Goal: Check status: Check status

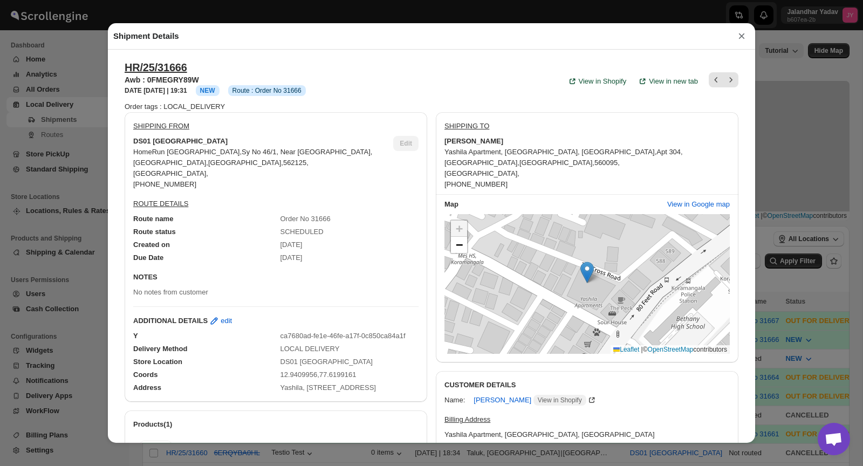
click at [743, 36] on button "×" at bounding box center [742, 36] width 16 height 15
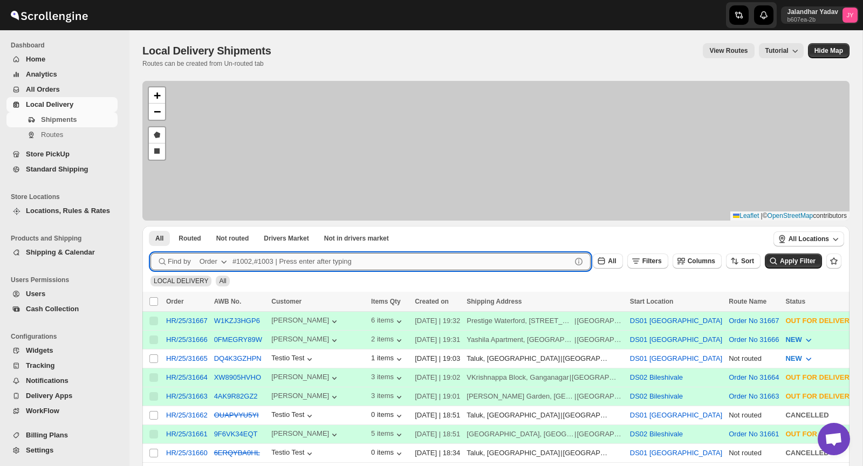
click at [249, 258] on input "text" at bounding box center [402, 261] width 339 height 17
type input "31691"
click at [151, 226] on button "Submit" at bounding box center [166, 231] width 31 height 11
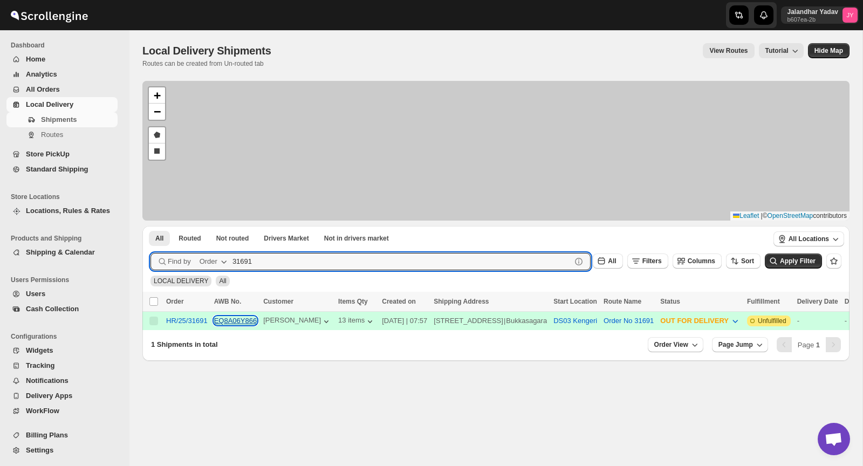
click at [223, 321] on button "EQ8A06Y866" at bounding box center [235, 321] width 43 height 8
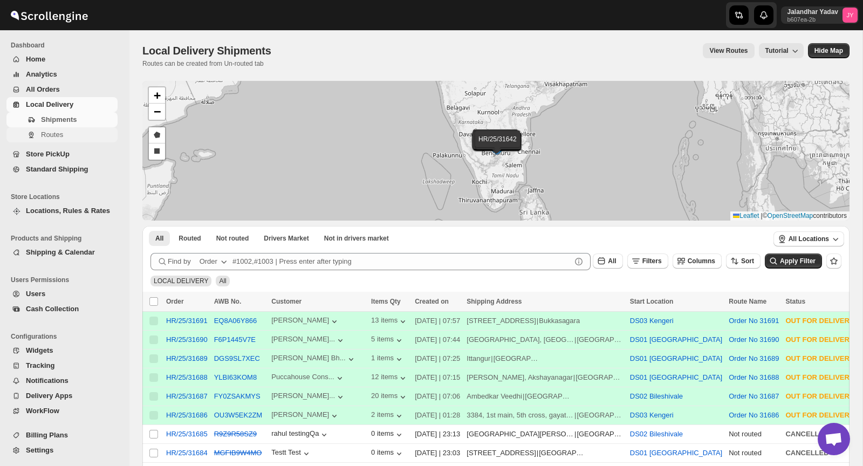
click at [64, 138] on span "Routes" at bounding box center [78, 135] width 74 height 11
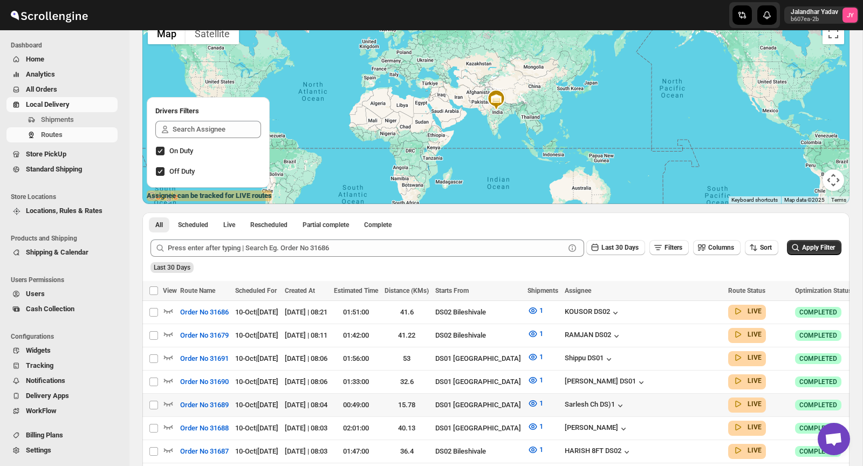
scroll to position [88, 0]
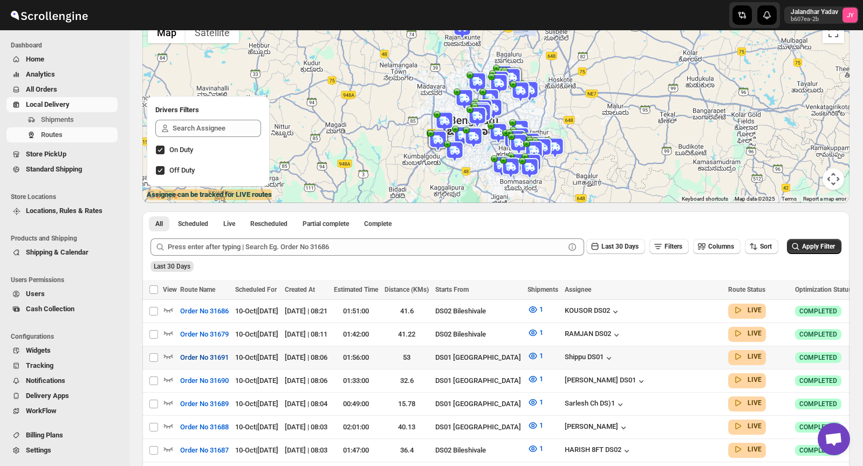
click at [216, 353] on span "Order No 31691" at bounding box center [204, 357] width 49 height 11
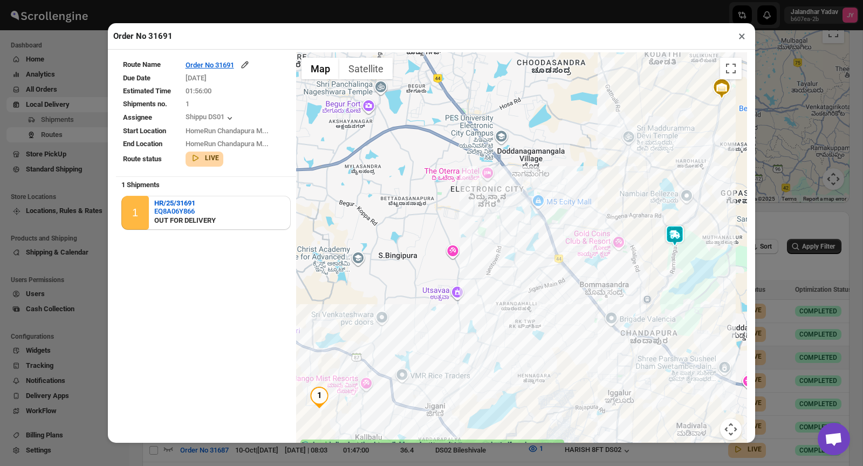
click at [741, 43] on button "×" at bounding box center [742, 36] width 16 height 15
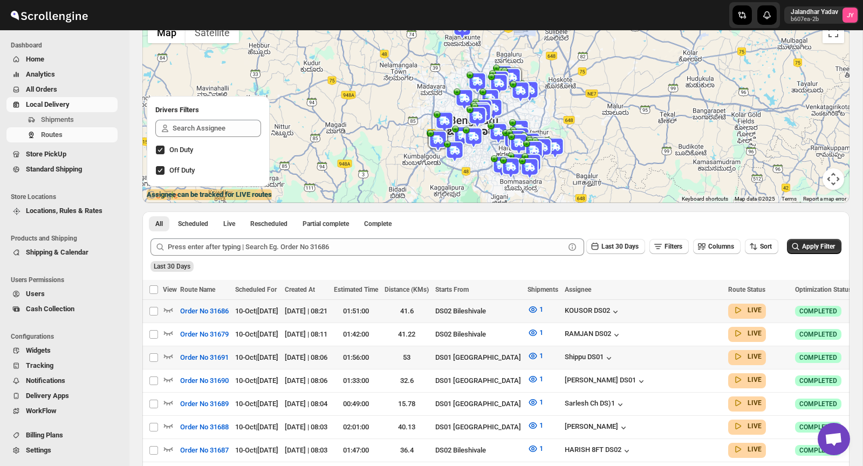
click at [378, 311] on div "01:51:00" at bounding box center [356, 311] width 44 height 11
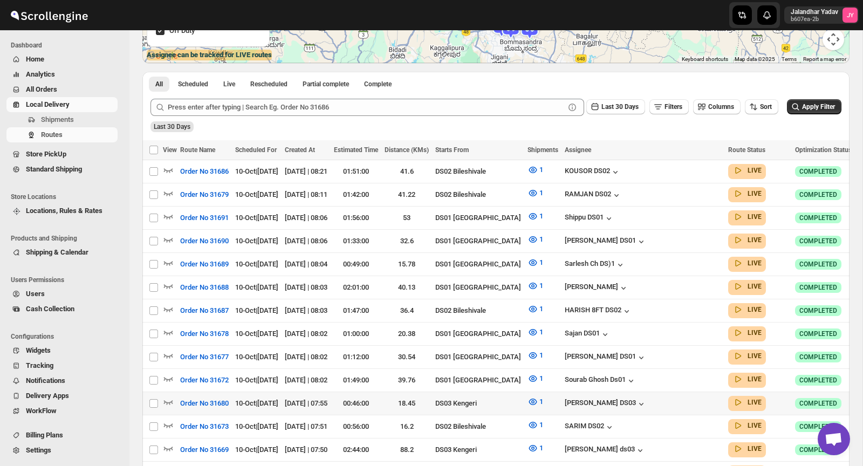
scroll to position [229, 0]
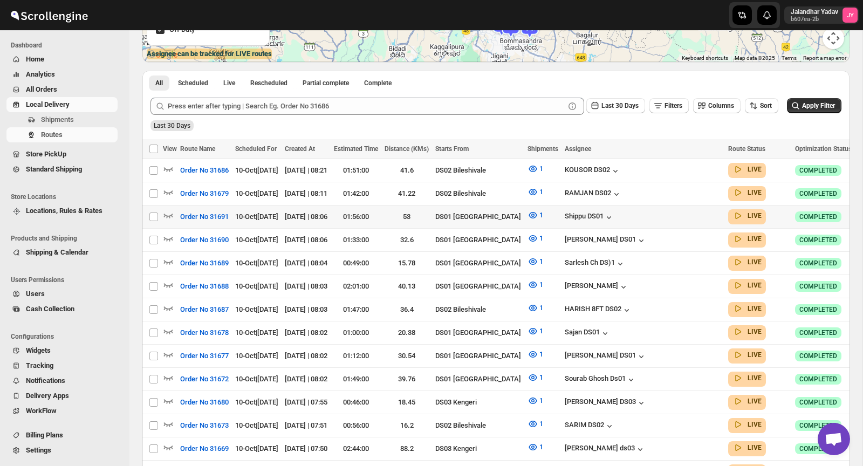
click at [328, 213] on div "[DATE] | 08:06" at bounding box center [306, 217] width 43 height 11
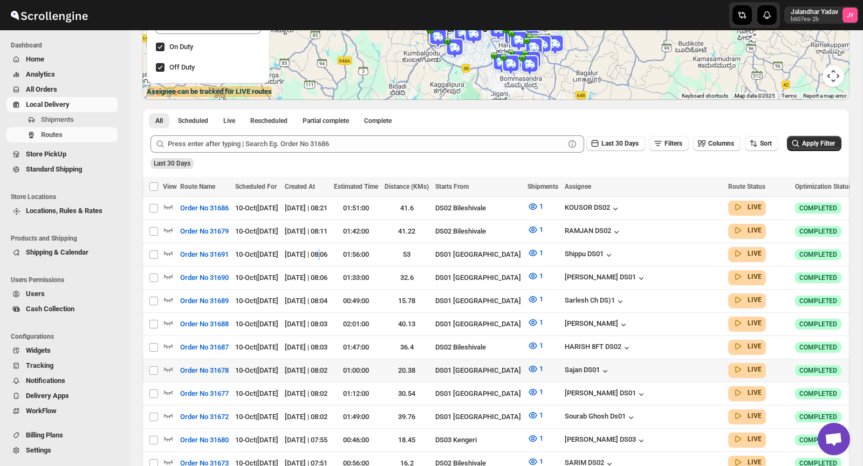
scroll to position [195, 0]
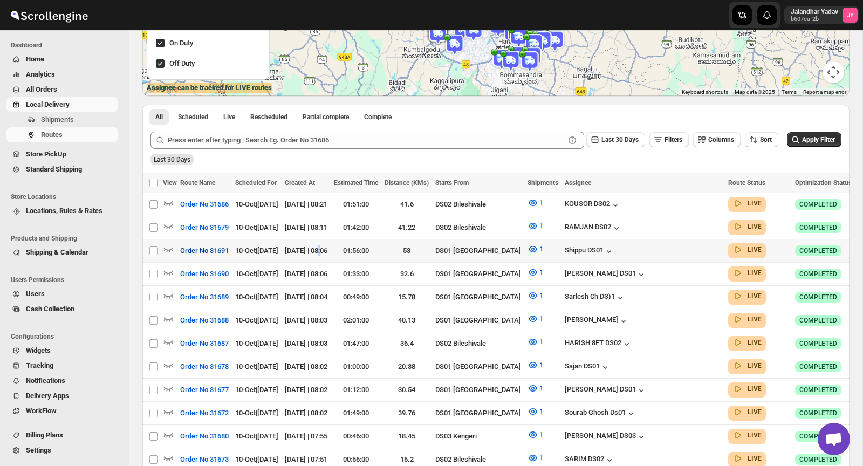
click at [209, 252] on span "Order No 31691" at bounding box center [204, 251] width 49 height 11
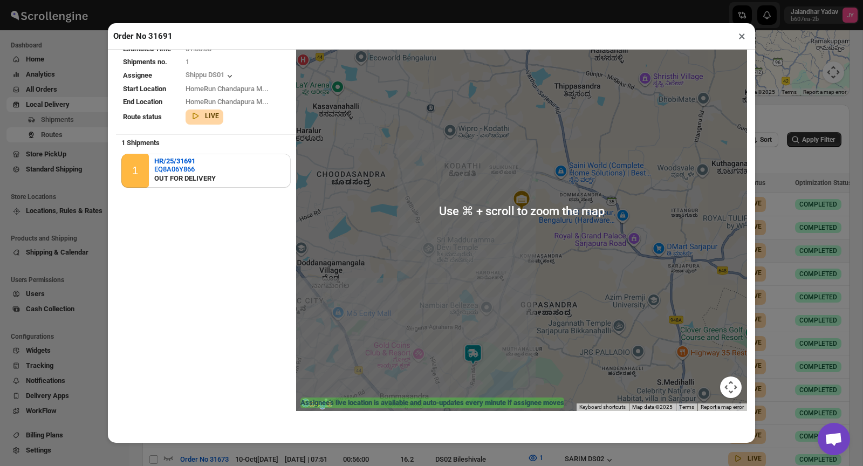
scroll to position [0, 0]
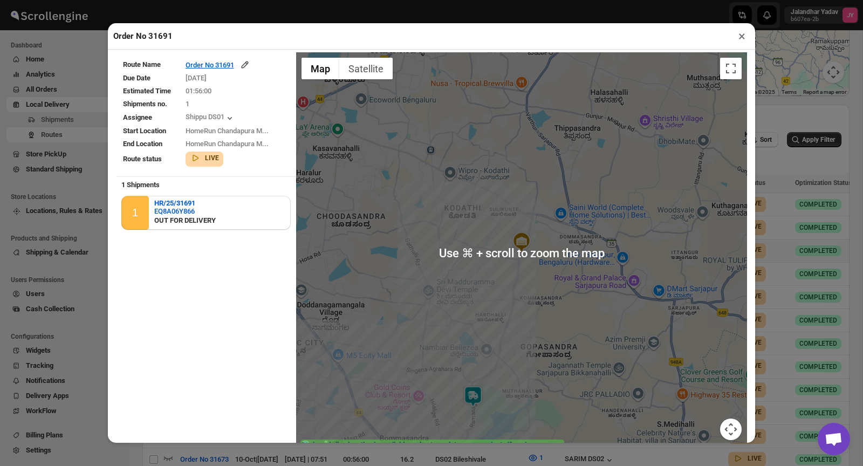
click at [743, 48] on div "Order No 31691 ×" at bounding box center [432, 36] width 648 height 26
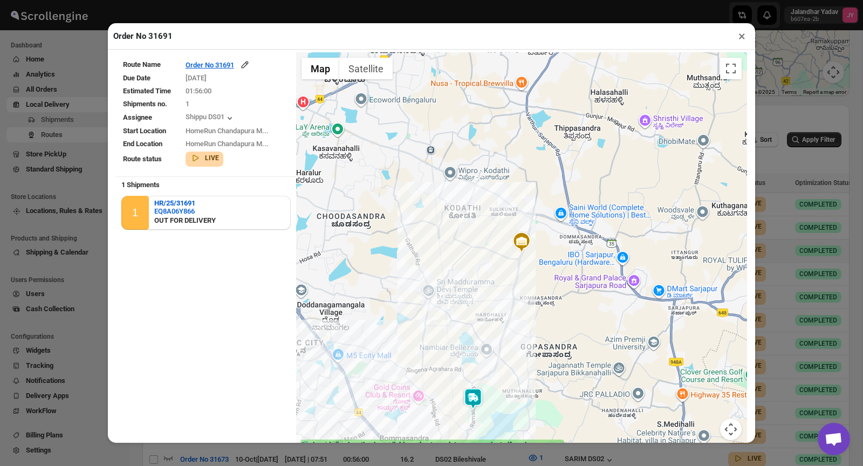
click at [740, 40] on button "×" at bounding box center [742, 36] width 16 height 15
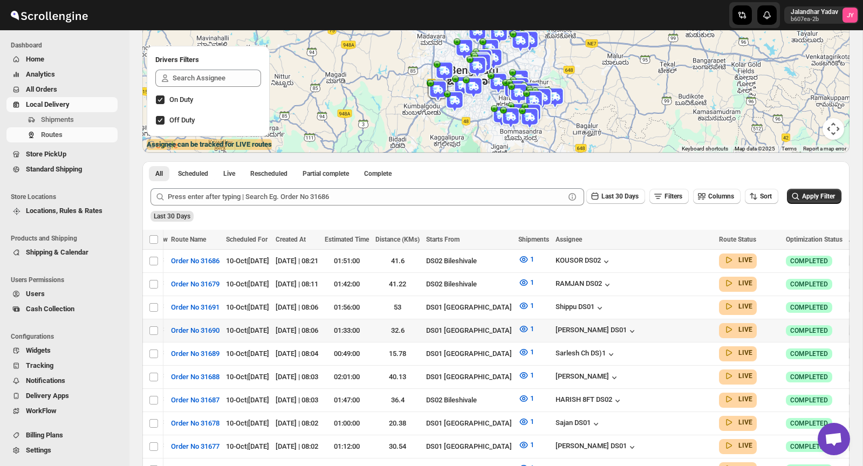
scroll to position [139, 0]
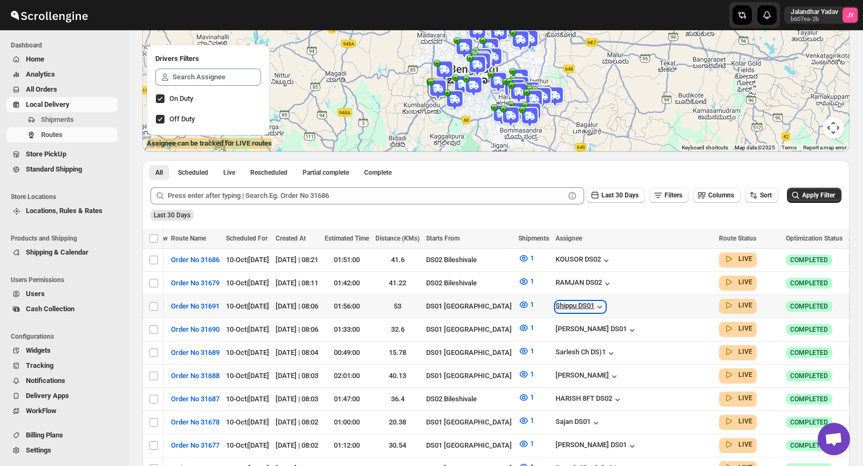
click at [597, 304] on div "Shippu DS01" at bounding box center [581, 307] width 50 height 11
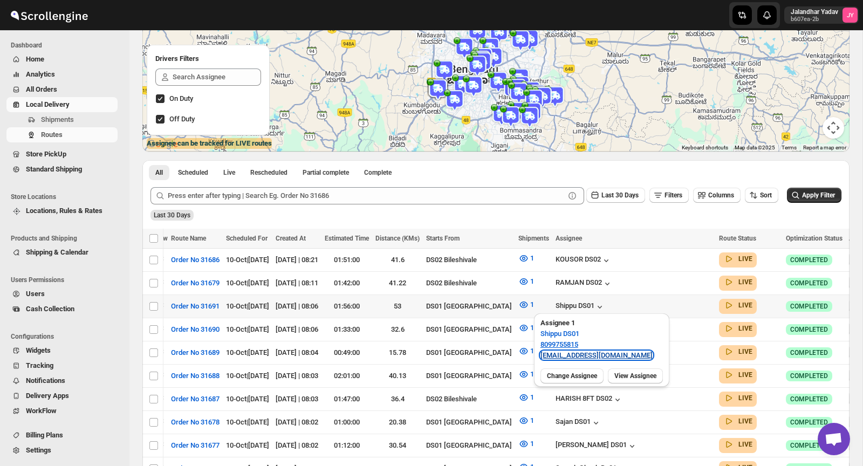
click at [594, 354] on link "[EMAIL_ADDRESS][DOMAIN_NAME]" at bounding box center [597, 355] width 112 height 8
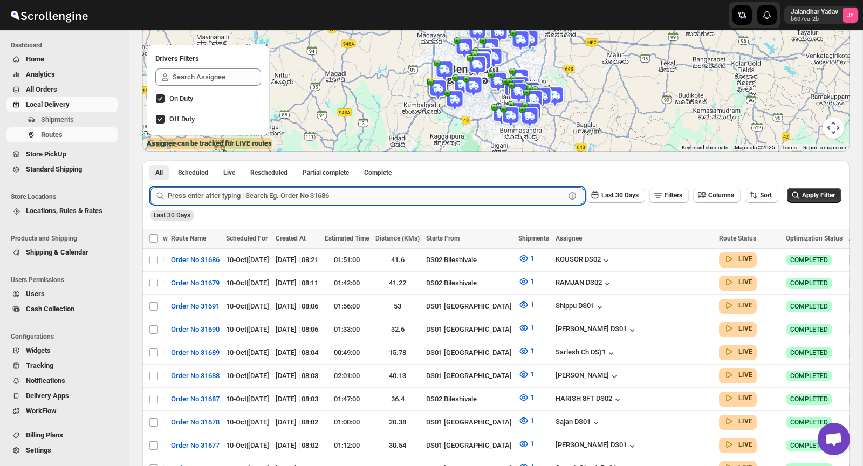
click at [200, 191] on input "text" at bounding box center [366, 195] width 397 height 17
type input "31691"
click at [151, 160] on button "Submit" at bounding box center [166, 165] width 31 height 11
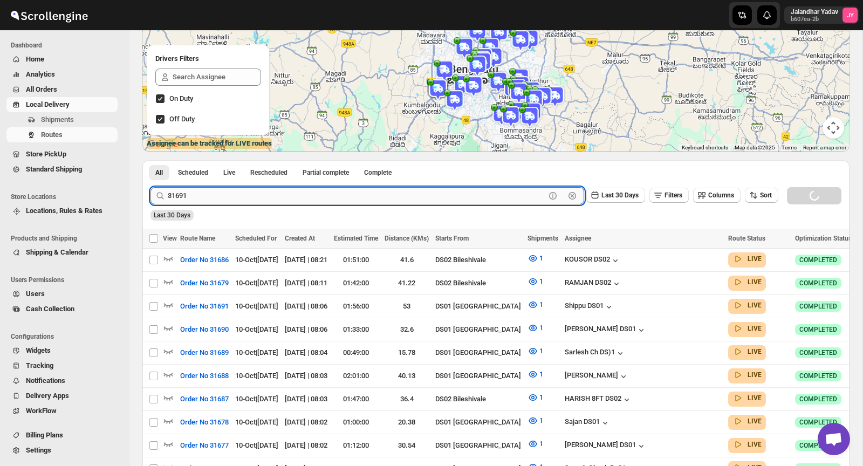
scroll to position [25, 0]
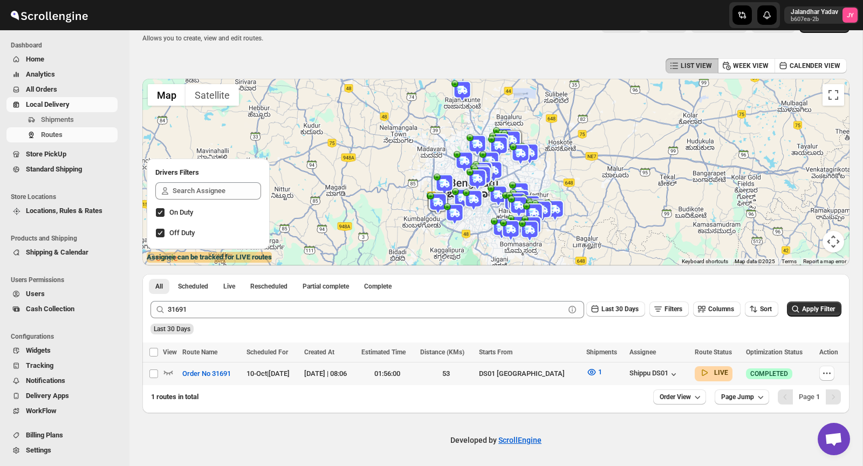
click at [321, 377] on div "[DATE] | 08:06" at bounding box center [329, 374] width 51 height 11
click at [226, 374] on span "Order No 31691" at bounding box center [206, 374] width 49 height 11
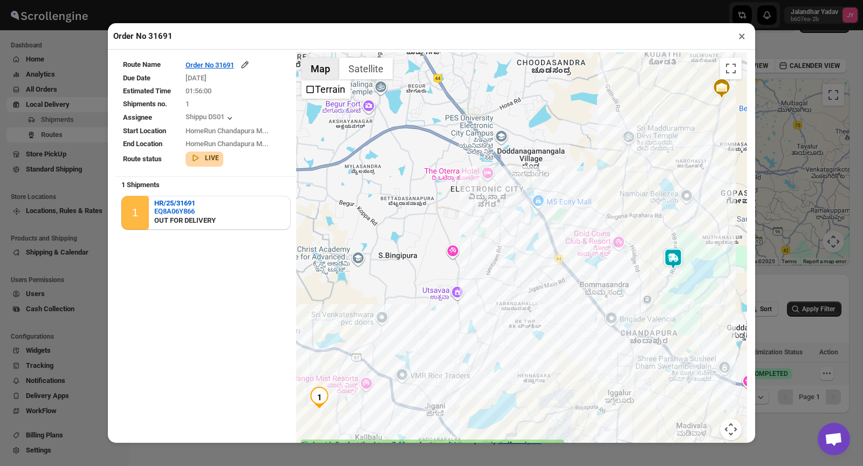
click at [310, 75] on button "Map" at bounding box center [321, 69] width 38 height 22
click at [315, 69] on button "Map" at bounding box center [321, 69] width 38 height 22
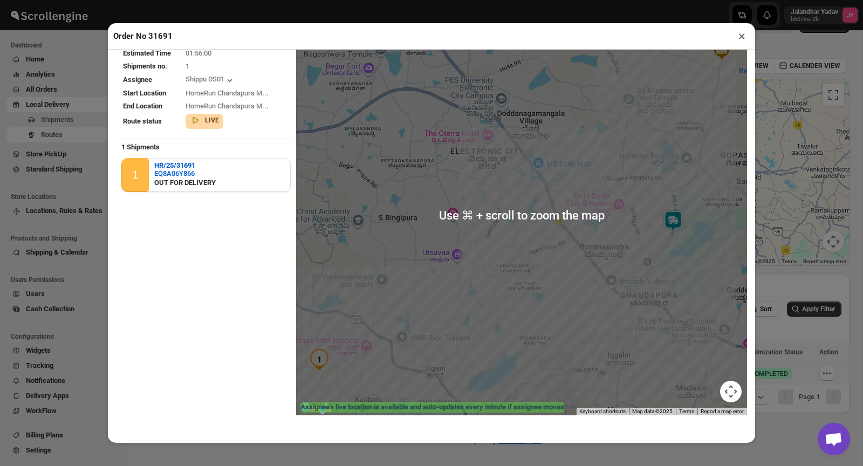
scroll to position [0, 0]
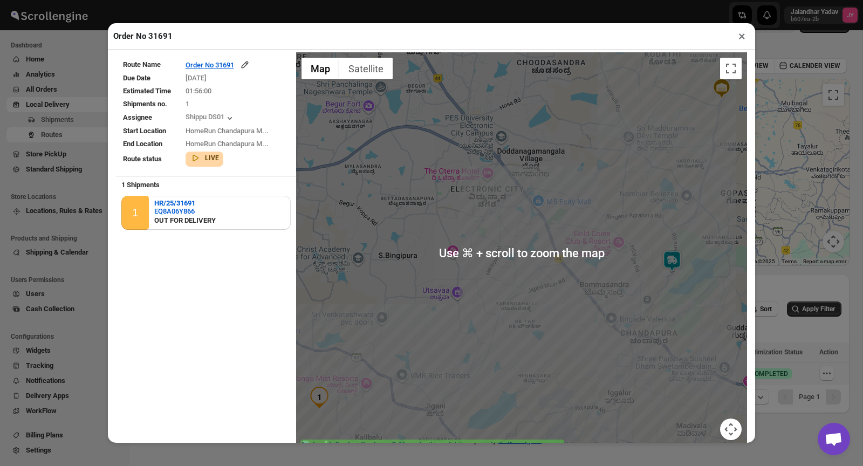
click at [744, 41] on button "×" at bounding box center [742, 36] width 16 height 15
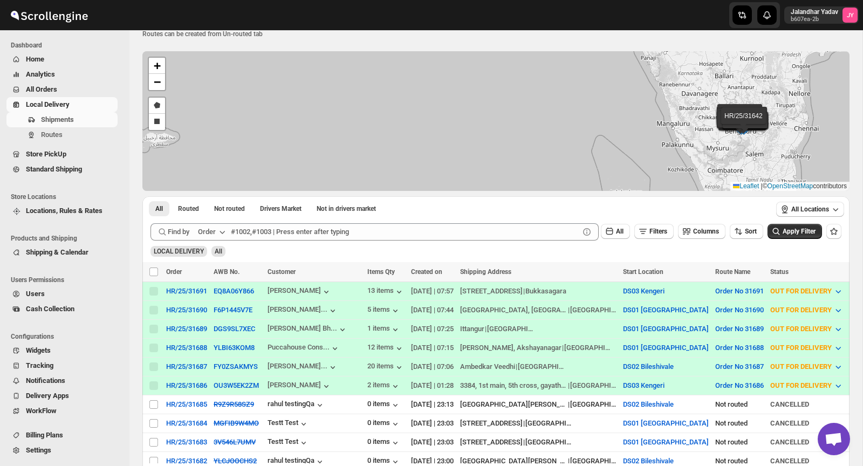
scroll to position [29, 0]
click at [194, 292] on div "HR/25/31691" at bounding box center [186, 292] width 41 height 8
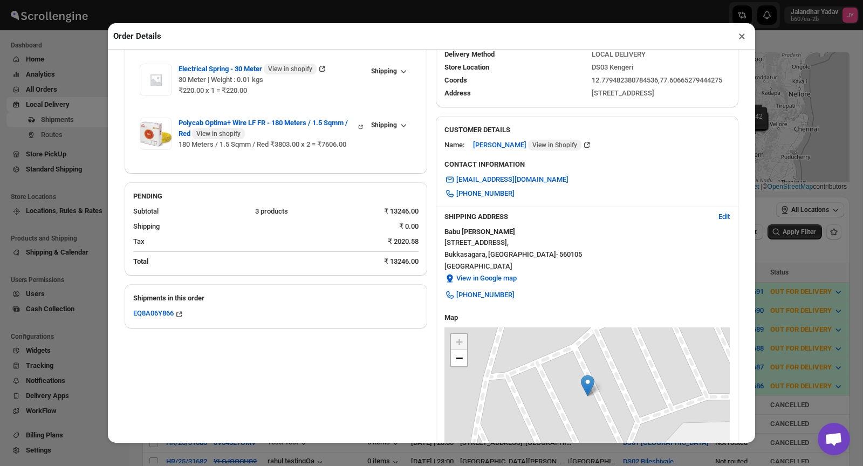
scroll to position [126, 0]
click at [503, 277] on span "View in Google map" at bounding box center [487, 279] width 60 height 11
